Goal: Transaction & Acquisition: Purchase product/service

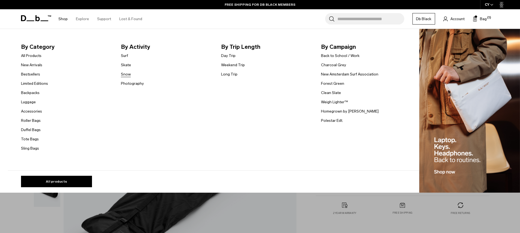
click at [130, 75] on link "Snow" at bounding box center [126, 74] width 10 height 6
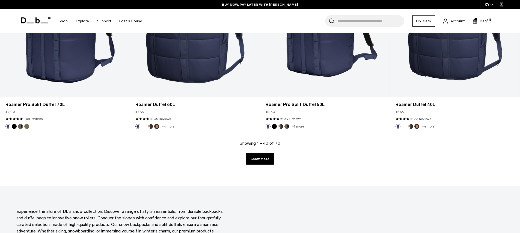
scroll to position [1899, 0]
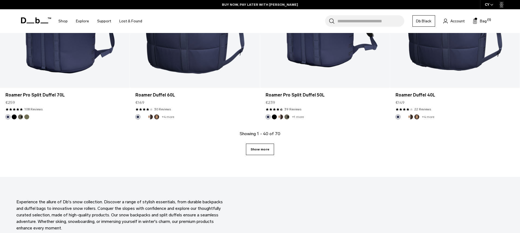
click at [253, 150] on link "Show more" at bounding box center [260, 149] width 28 height 11
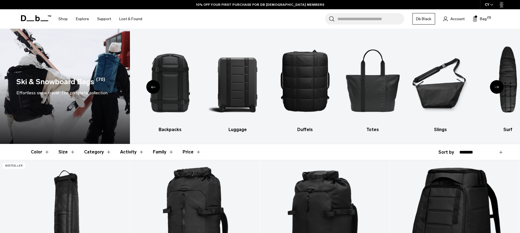
click at [102, 154] on button "Category" at bounding box center [97, 152] width 27 height 16
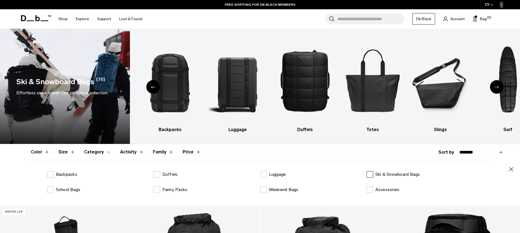
click at [379, 176] on p "Ski & Snowboard Bags" at bounding box center [397, 174] width 45 height 7
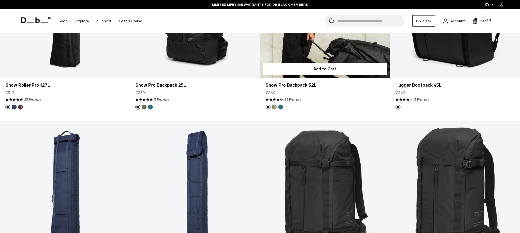
scroll to position [301, 0]
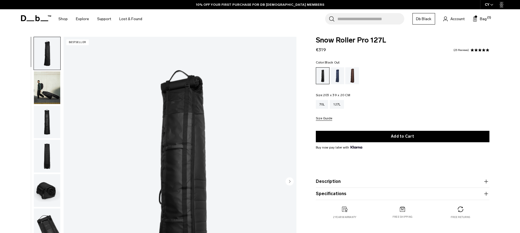
scroll to position [109, 0]
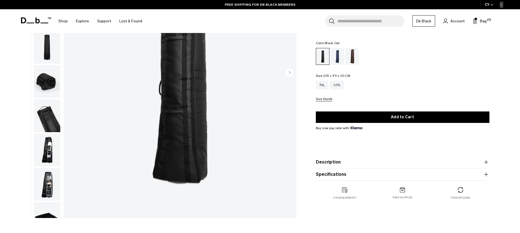
click at [52, 202] on img "button" at bounding box center [47, 218] width 26 height 33
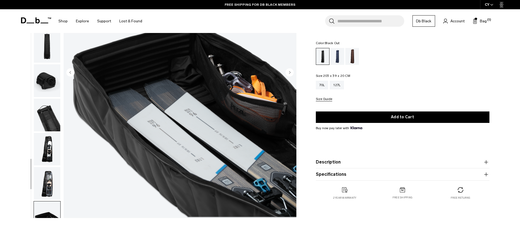
scroll to position [1, 0]
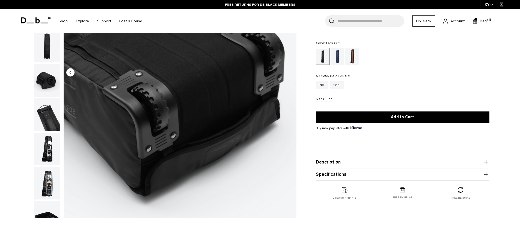
click at [46, 201] on img "button" at bounding box center [47, 217] width 26 height 33
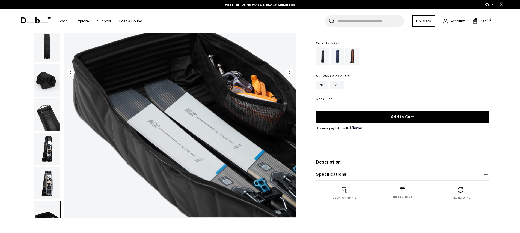
click at [47, 167] on img "button" at bounding box center [47, 183] width 26 height 33
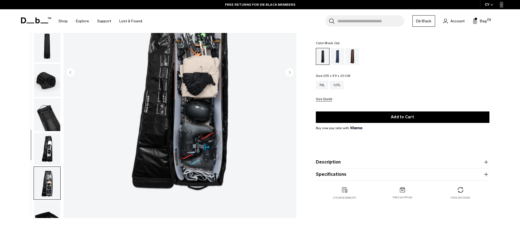
click at [49, 133] on img "button" at bounding box center [47, 149] width 26 height 33
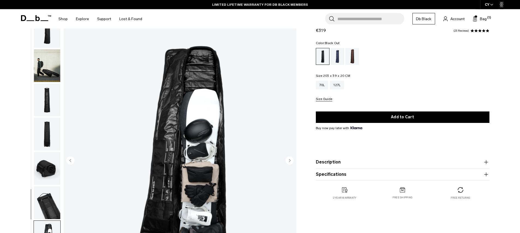
scroll to position [17, 0]
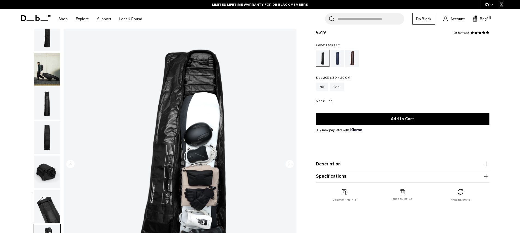
click at [176, 189] on img "7 / 10" at bounding box center [180, 164] width 233 height 291
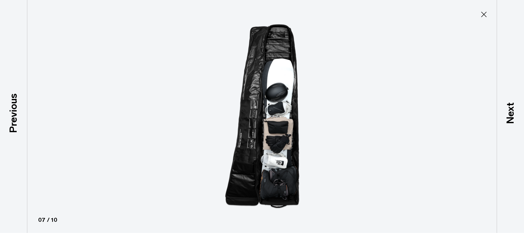
click at [253, 123] on img at bounding box center [262, 116] width 246 height 233
click at [487, 14] on icon at bounding box center [483, 14] width 9 height 9
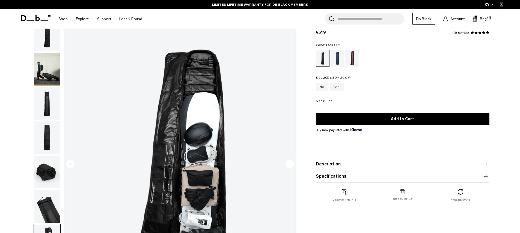
click at [53, 156] on img "button" at bounding box center [47, 172] width 26 height 33
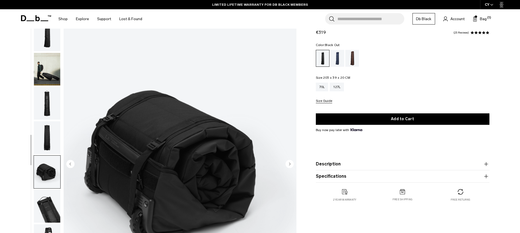
click at [51, 121] on img "button" at bounding box center [47, 137] width 26 height 33
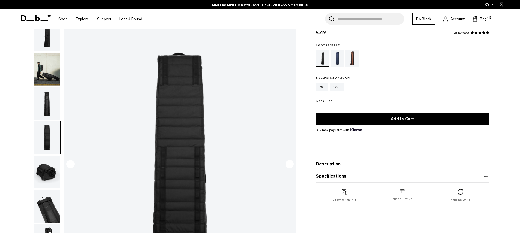
click at [51, 96] on img "button" at bounding box center [47, 103] width 26 height 33
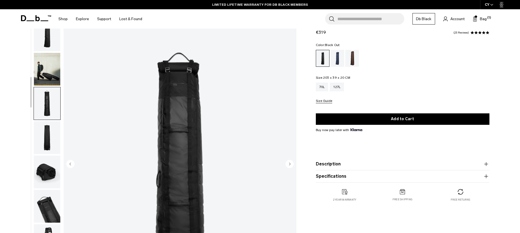
click at [49, 67] on img "button" at bounding box center [47, 69] width 26 height 33
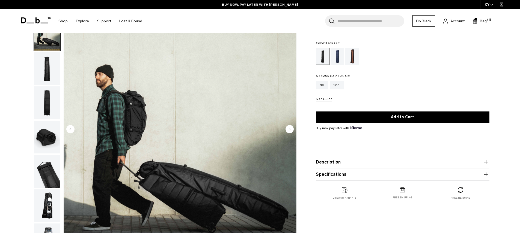
scroll to position [0, 0]
click at [43, 53] on img "button" at bounding box center [47, 69] width 26 height 33
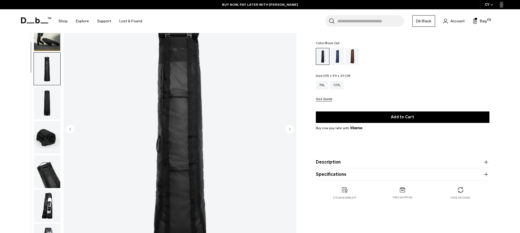
scroll to position [1, 0]
